Goal: Information Seeking & Learning: Learn about a topic

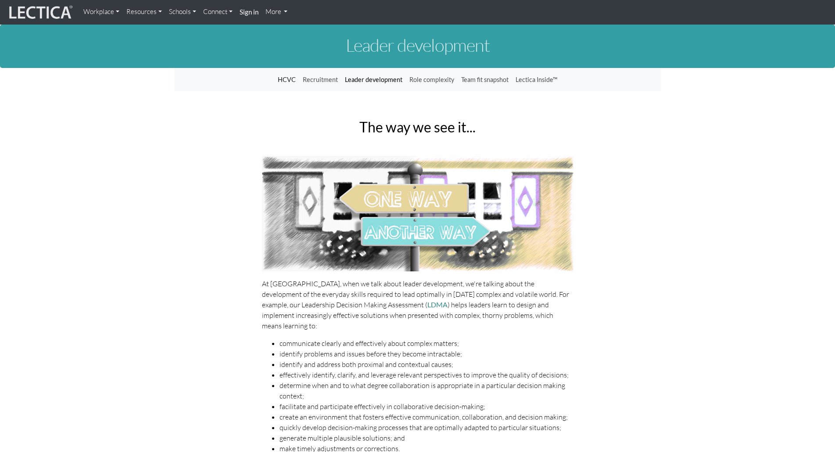
click at [368, 81] on link "Leader development" at bounding box center [373, 79] width 64 height 17
click at [444, 82] on link "Role complexity" at bounding box center [432, 79] width 52 height 17
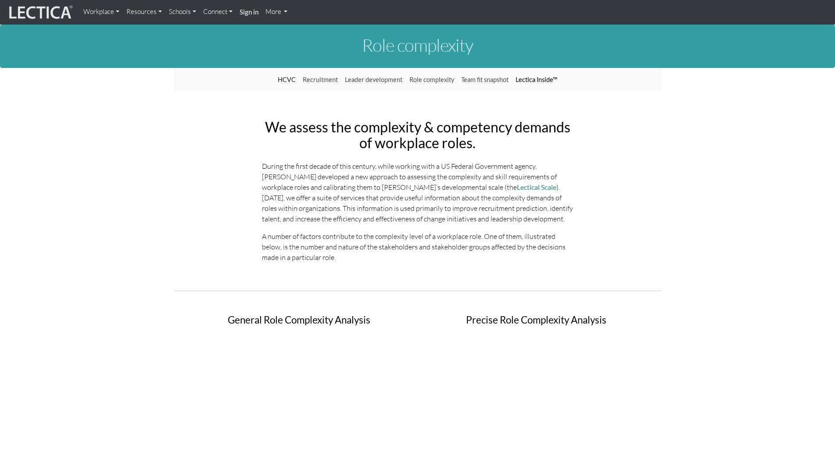
click at [531, 79] on link "Lectica Inside™" at bounding box center [536, 79] width 49 height 17
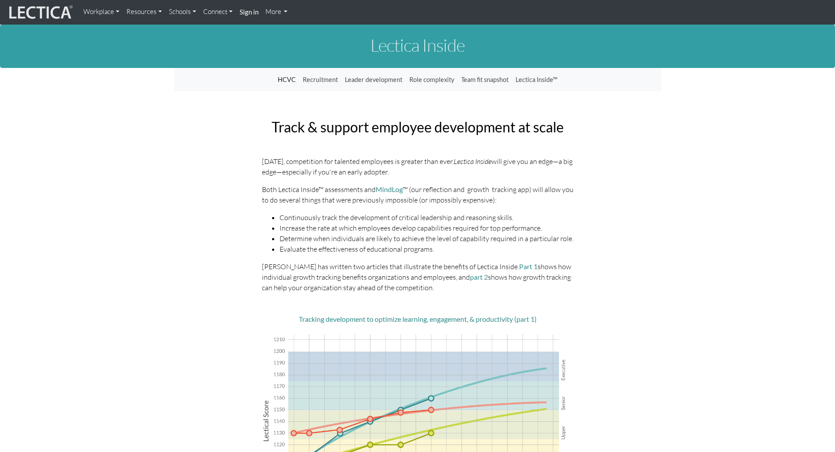
click at [293, 79] on link "HCVC" at bounding box center [286, 79] width 25 height 17
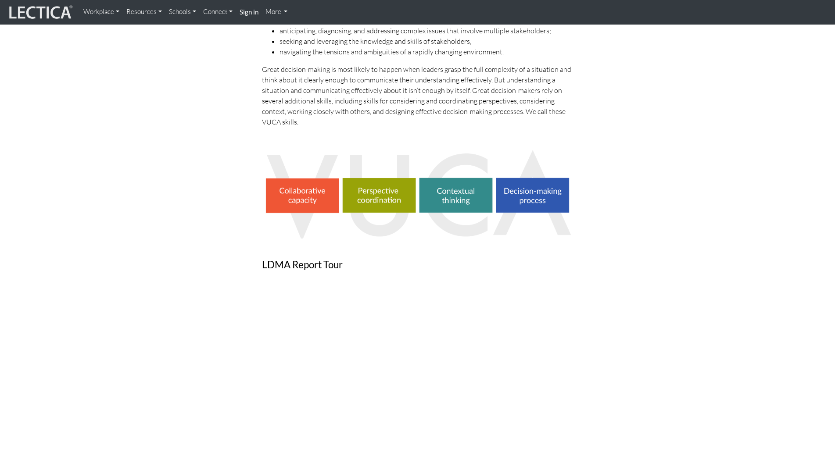
scroll to position [439, 0]
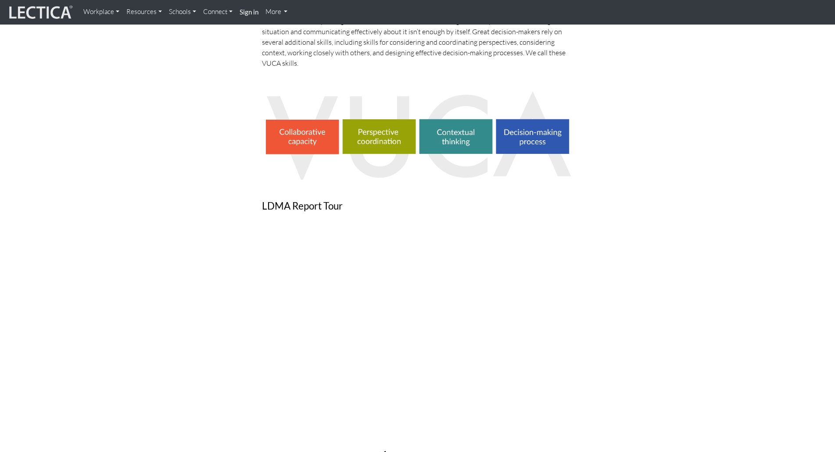
click at [131, 176] on section "Why Lectatests? About LectaTests Learning model LDMA LRJA Lectica Inside™ Lecti…" at bounding box center [417, 29] width 835 height 800
